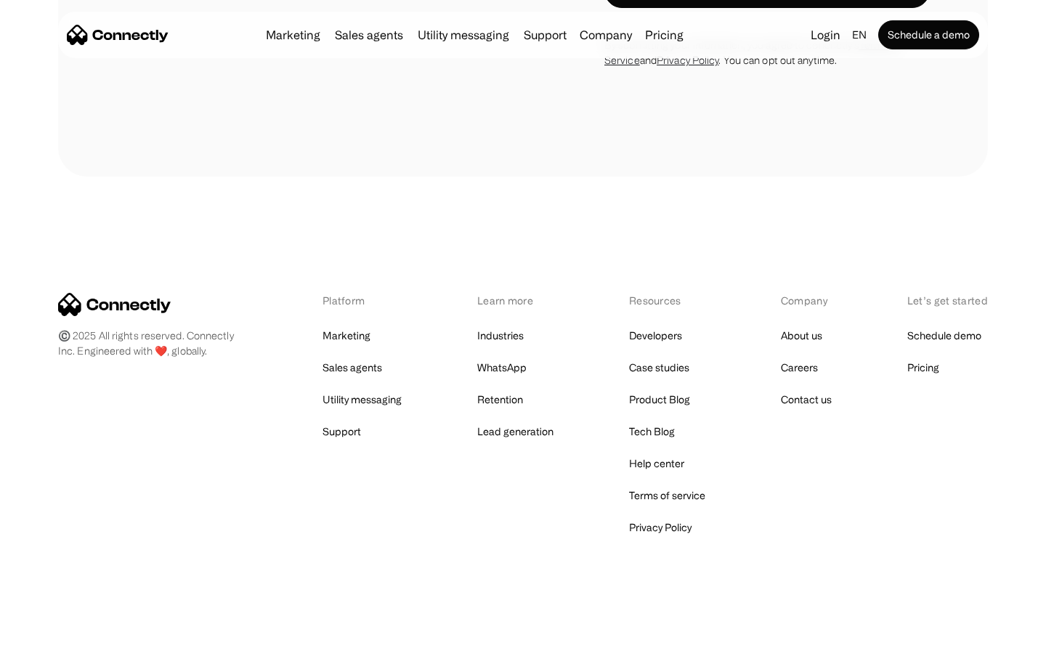
scroll to position [4717, 0]
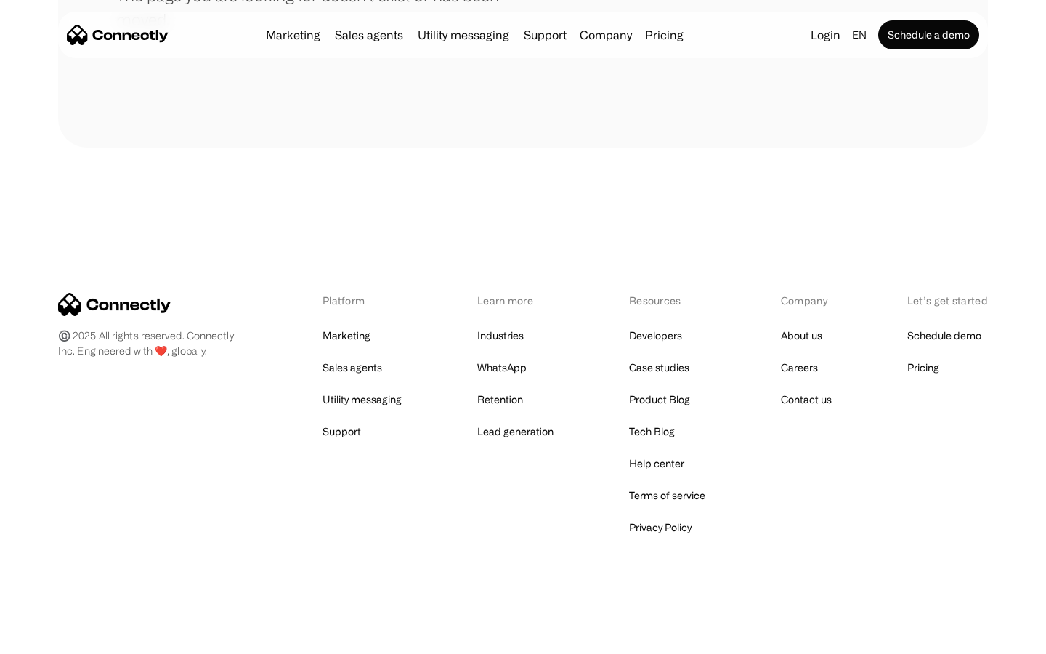
scroll to position [265, 0]
